Goal: Task Accomplishment & Management: Complete application form

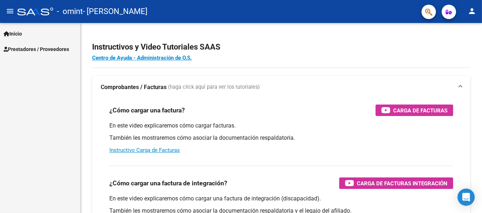
click at [67, 51] on span "Prestadores / Proveedores" at bounding box center [36, 49] width 65 height 8
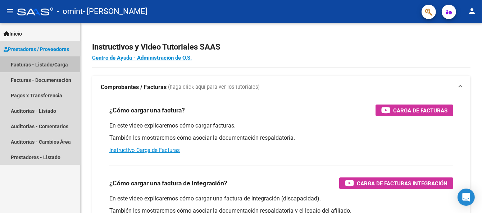
click at [62, 63] on link "Facturas - Listado/Carga" at bounding box center [40, 64] width 80 height 15
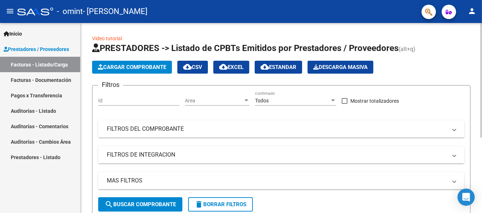
click at [126, 64] on span "Cargar Comprobante" at bounding box center [132, 67] width 68 height 6
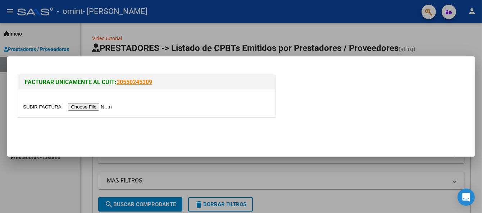
click at [104, 105] on input "file" at bounding box center [68, 107] width 91 height 8
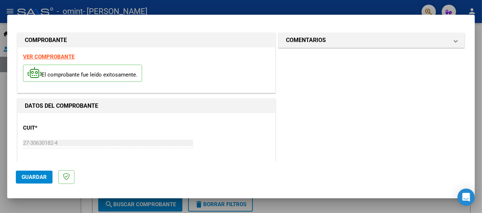
scroll to position [167, 0]
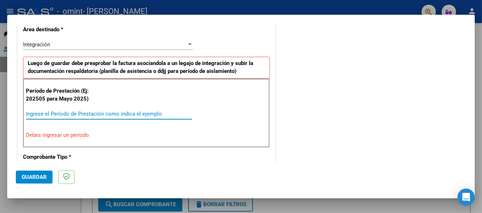
click at [120, 113] on input "Ingrese el Período de Prestación como indica el ejemplo" at bounding box center [109, 114] width 166 height 6
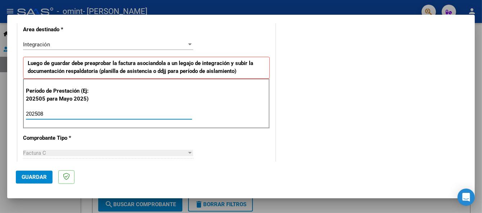
type input "202508"
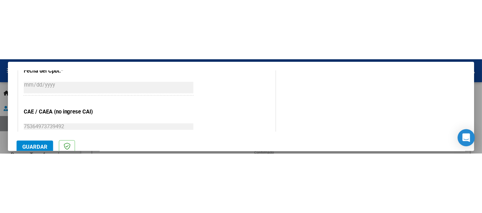
scroll to position [481, 0]
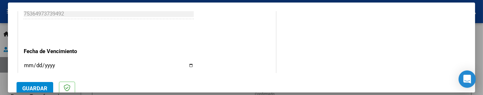
click at [25, 65] on input "Ingresar la fecha" at bounding box center [109, 68] width 170 height 12
type input "[DATE]"
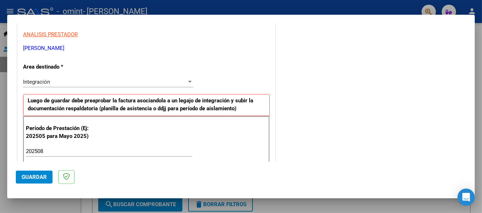
scroll to position [9, 0]
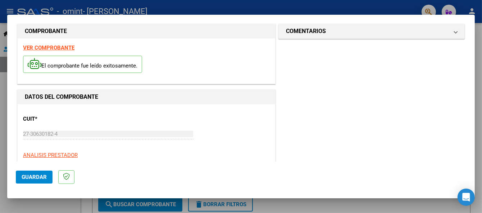
click at [35, 178] on span "Guardar" at bounding box center [34, 177] width 25 height 6
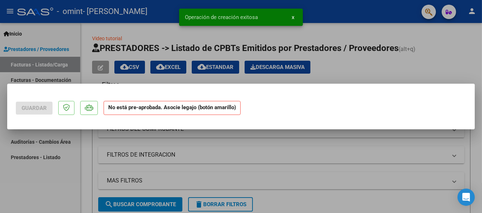
scroll to position [0, 0]
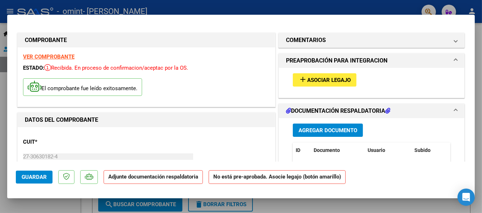
click at [312, 77] on span "Asociar Legajo" at bounding box center [329, 80] width 44 height 6
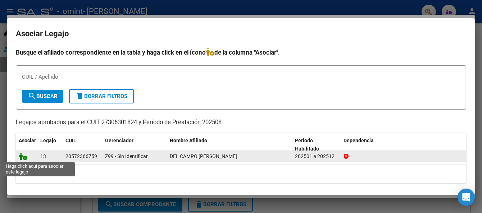
click at [22, 158] on icon at bounding box center [23, 157] width 9 height 8
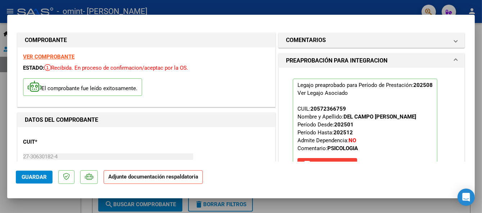
scroll to position [121, 0]
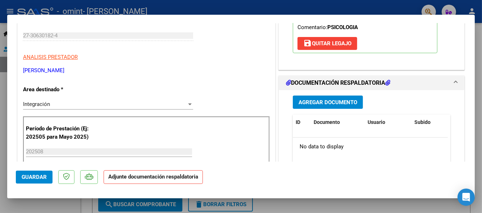
click at [350, 104] on span "Agregar Documento" at bounding box center [328, 102] width 59 height 6
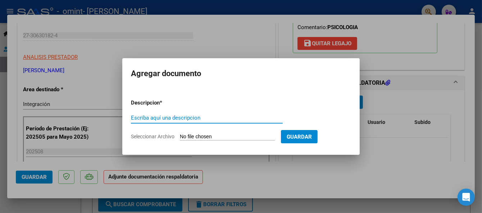
click at [231, 135] on input "Seleccionar Archivo" at bounding box center [227, 137] width 95 height 7
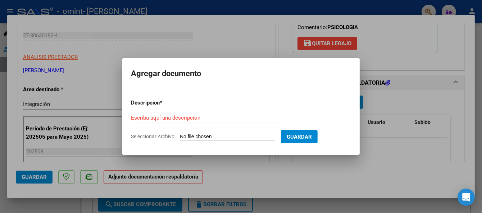
type input "C:\fakepath\Del Campo L Agosto Psicologia Planilla.pdf"
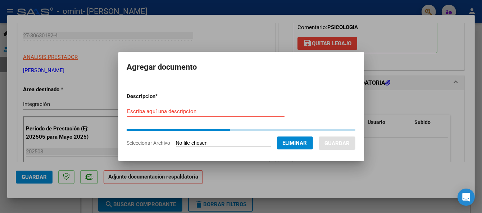
click at [179, 108] on input "Escriba aquí una descripcion" at bounding box center [206, 111] width 158 height 6
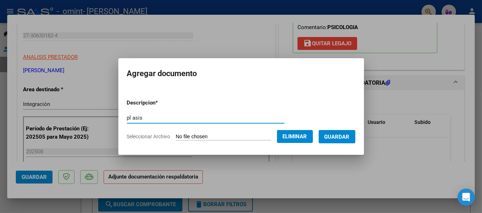
type input "pl asis"
click at [346, 139] on span "Guardar" at bounding box center [336, 137] width 25 height 6
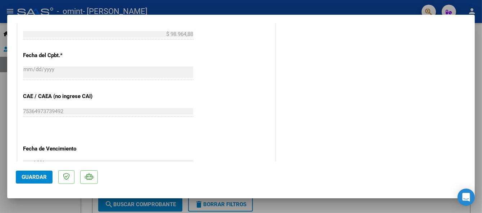
scroll to position [504, 0]
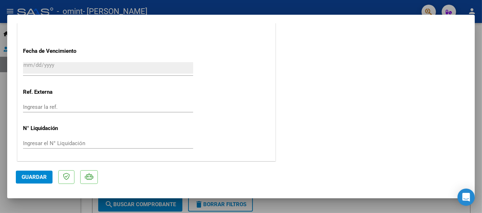
click at [37, 178] on span "Guardar" at bounding box center [34, 177] width 25 height 6
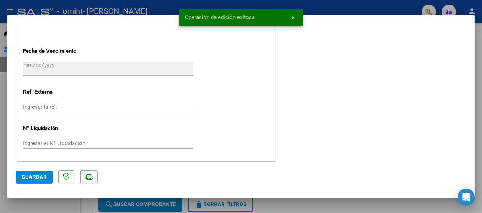
click at [409, 9] on div at bounding box center [241, 106] width 482 height 213
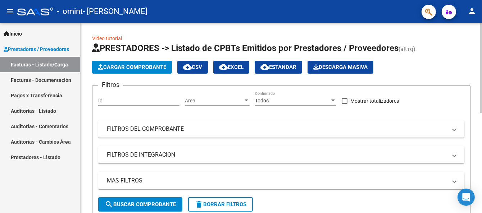
scroll to position [167, 0]
